Goal: Navigation & Orientation: Find specific page/section

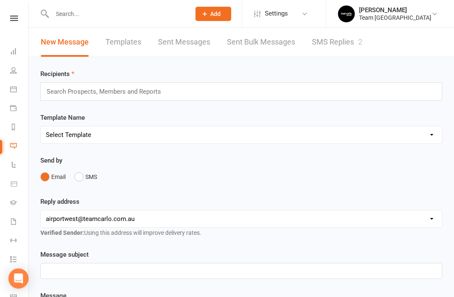
click at [331, 42] on link "SMS Replies 2" at bounding box center [337, 42] width 50 height 29
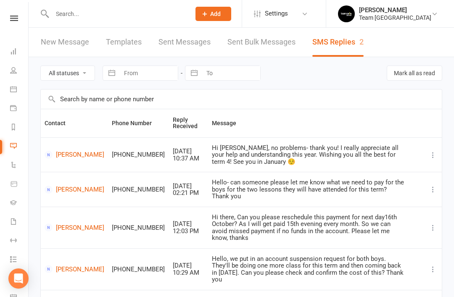
click at [13, 49] on icon at bounding box center [13, 51] width 7 height 7
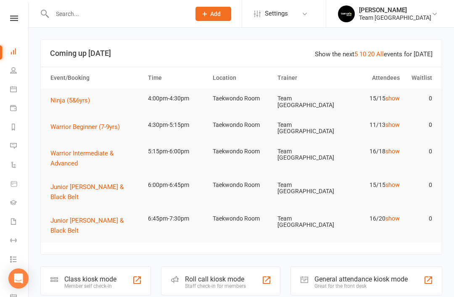
click at [8, 68] on li "People" at bounding box center [14, 71] width 28 height 19
click at [14, 65] on link "People" at bounding box center [19, 71] width 19 height 19
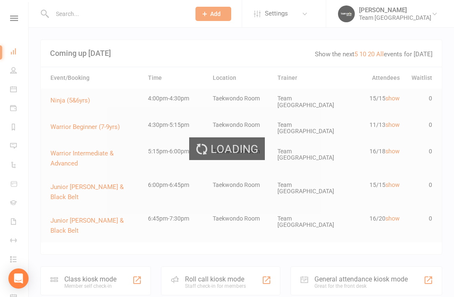
select select "50"
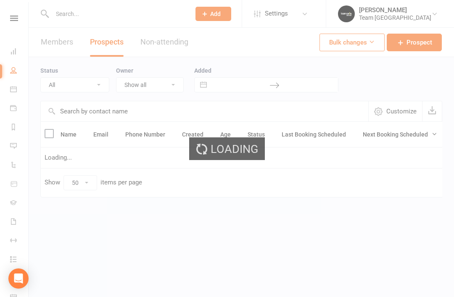
select select "Open"
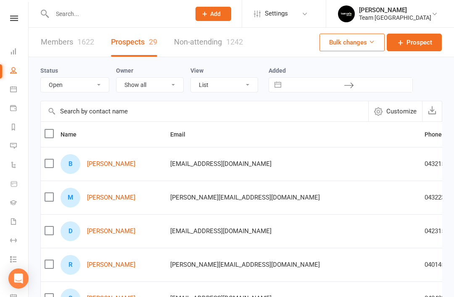
click at [118, 165] on link "[PERSON_NAME]" at bounding box center [111, 164] width 48 height 7
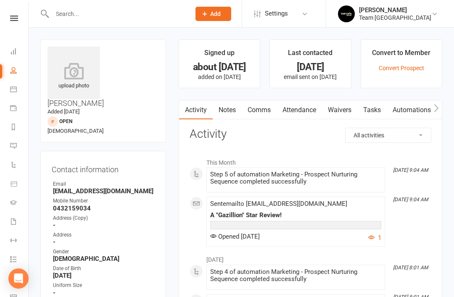
click at [234, 115] on link "Notes" at bounding box center [227, 109] width 29 height 19
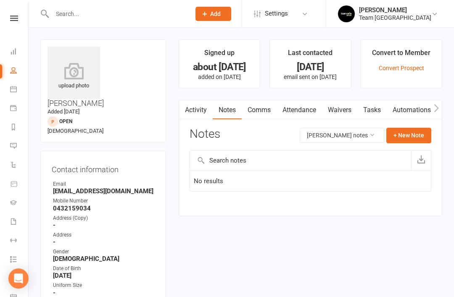
click at [199, 111] on link "Activity" at bounding box center [196, 109] width 34 height 19
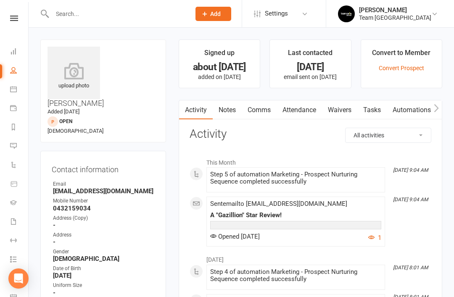
click at [13, 89] on icon at bounding box center [13, 89] width 7 height 7
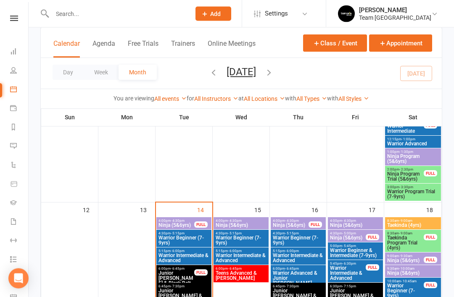
click at [411, 241] on span "Taekinda Program Trial (4yrs)" at bounding box center [405, 243] width 37 height 15
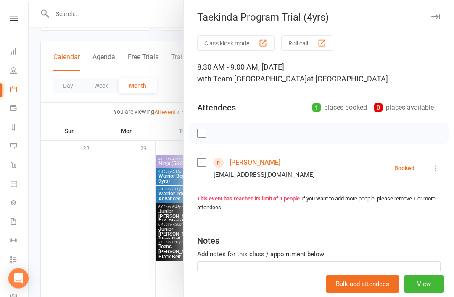
scroll to position [31, 0]
